Goal: Information Seeking & Learning: Learn about a topic

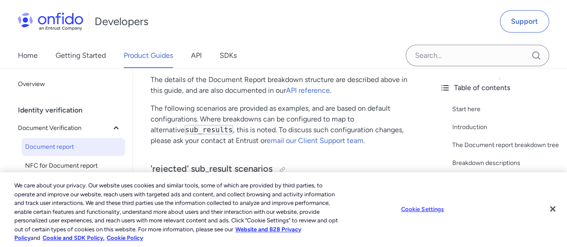
scroll to position [4745, 0]
click at [551, 211] on button "Close" at bounding box center [552, 209] width 20 height 20
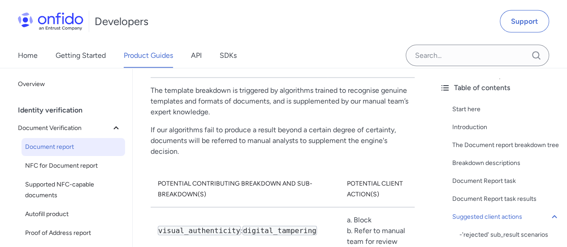
scroll to position [132, 0]
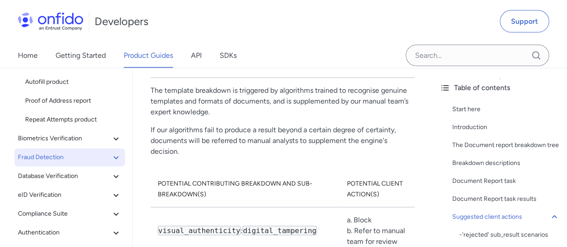
click at [56, 160] on span "Fraud Detection" at bounding box center [64, 157] width 93 height 11
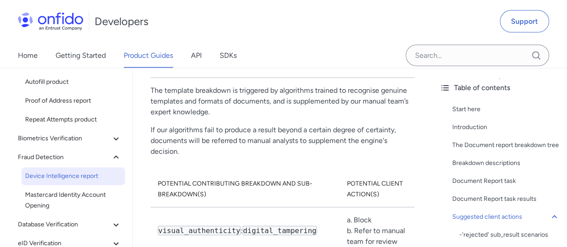
click at [81, 174] on span "Device Intelligence report" at bounding box center [73, 176] width 96 height 11
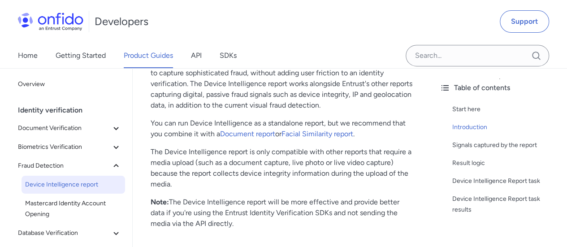
scroll to position [178, 0]
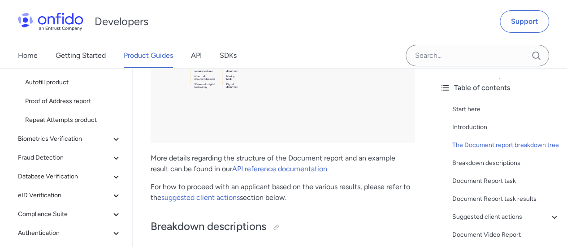
scroll to position [1662, 0]
click at [219, 198] on link "suggested client actions" at bounding box center [200, 196] width 78 height 9
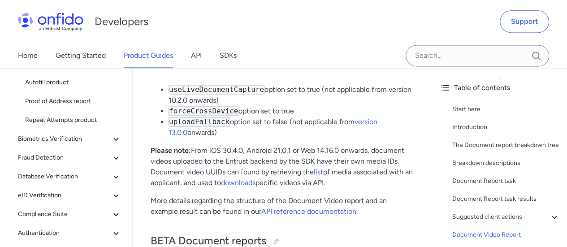
scroll to position [7391, 0]
